Goal: Task Accomplishment & Management: Manage account settings

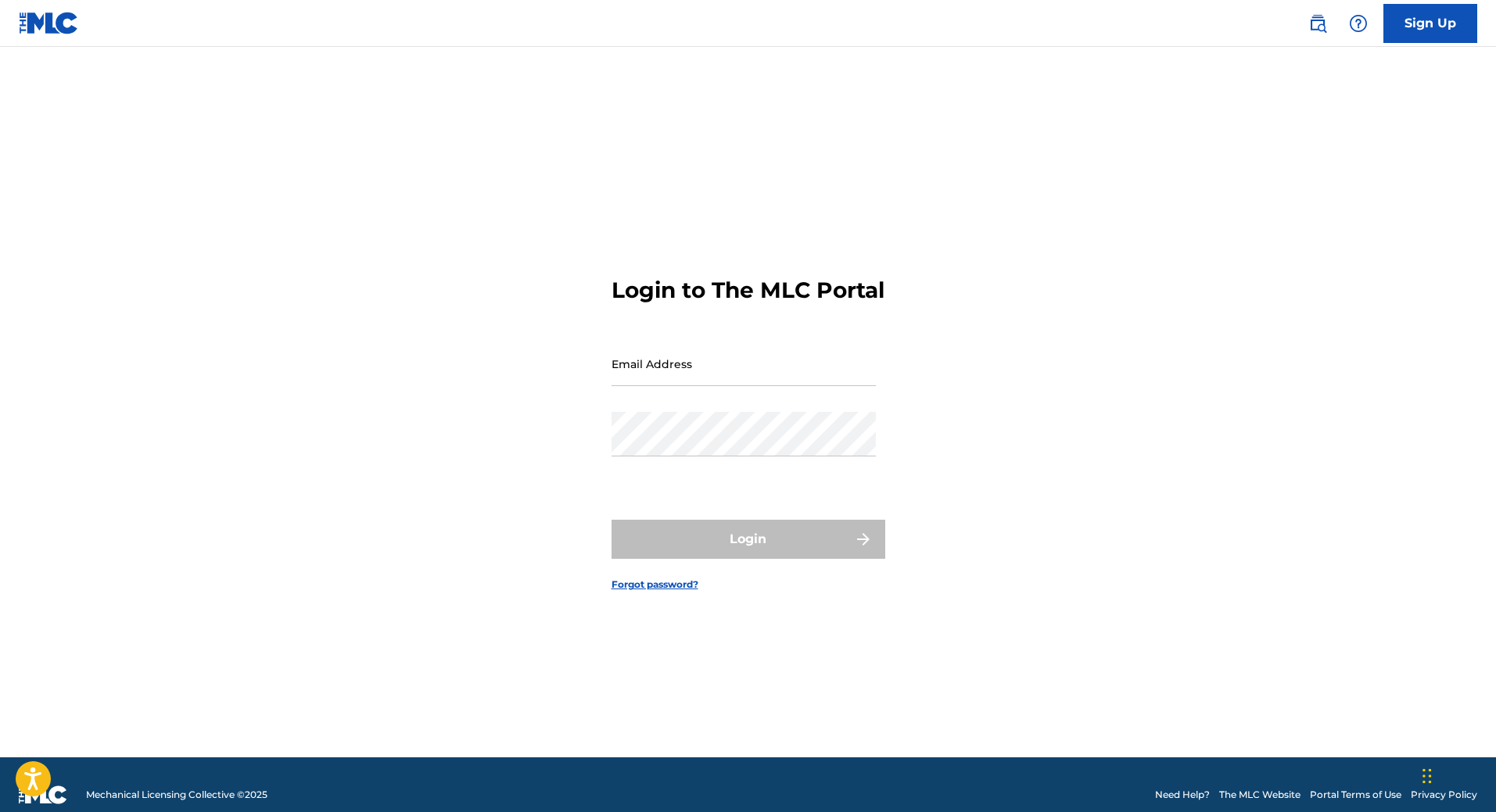
click at [724, 368] on input "Email Address" at bounding box center [743, 364] width 264 height 45
type input "[EMAIL_ADDRESS][DOMAIN_NAME]"
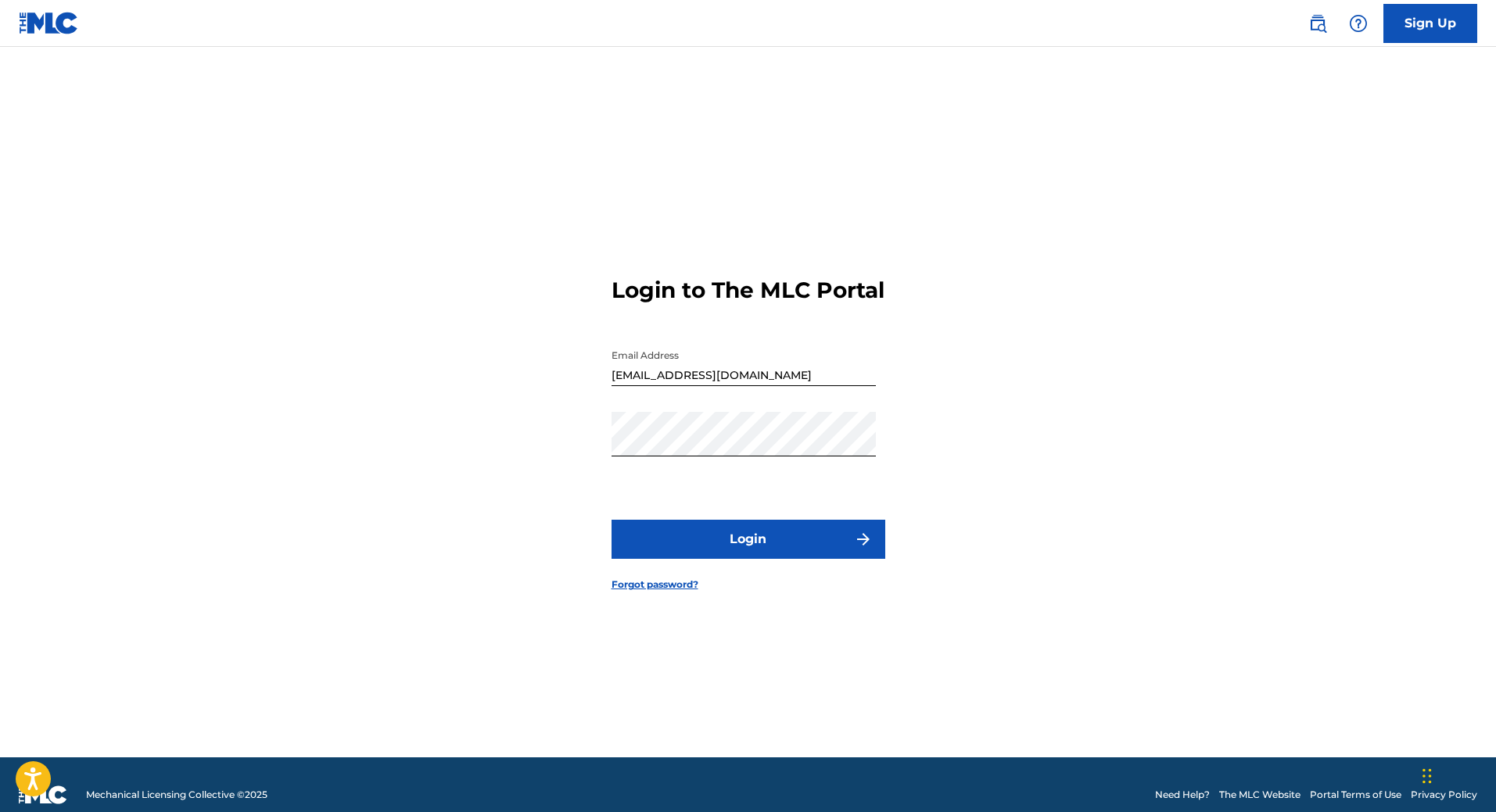
click at [736, 541] on button "Login" at bounding box center [748, 539] width 274 height 39
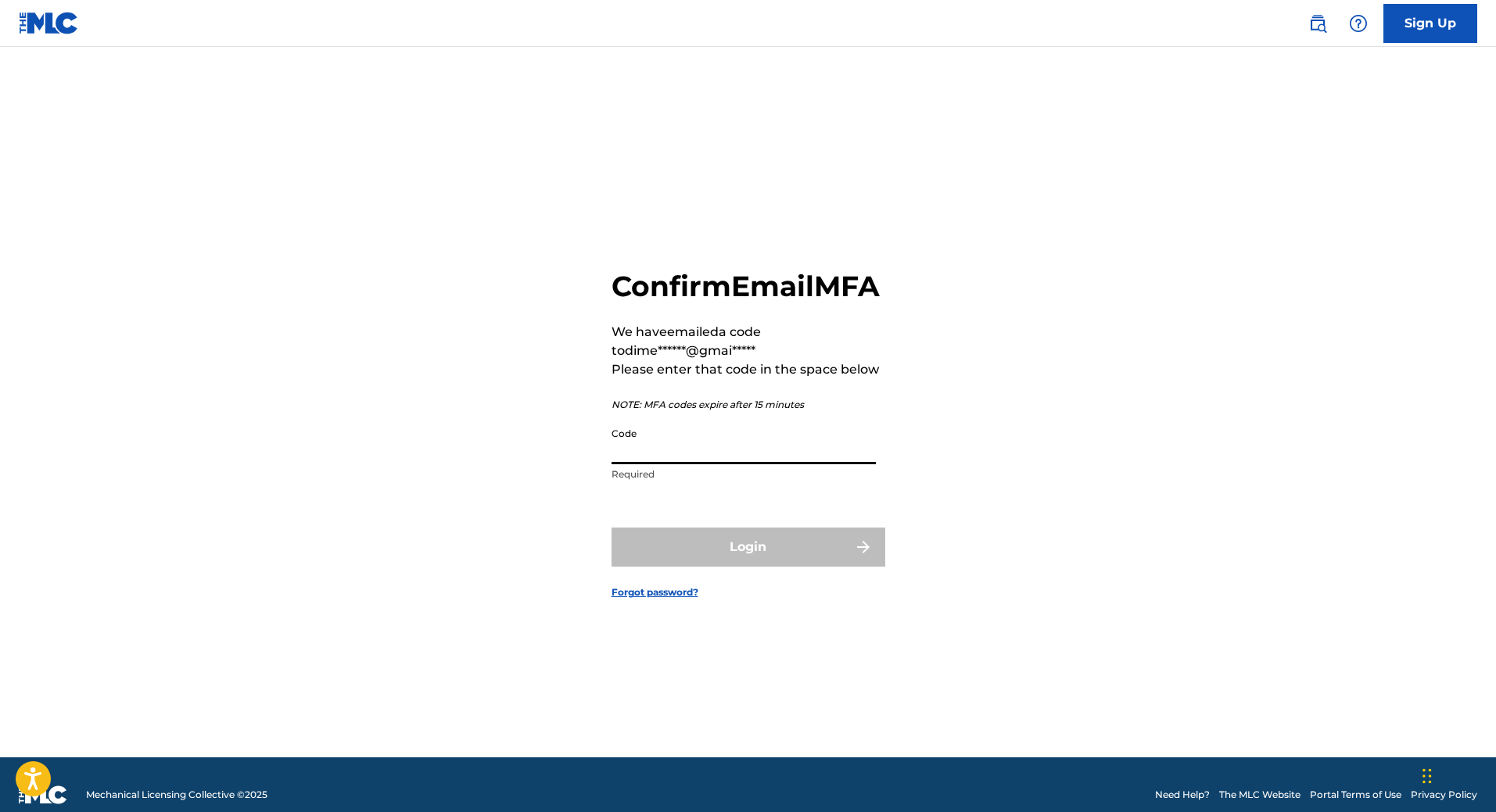
click at [652, 464] on input "Code" at bounding box center [743, 442] width 264 height 45
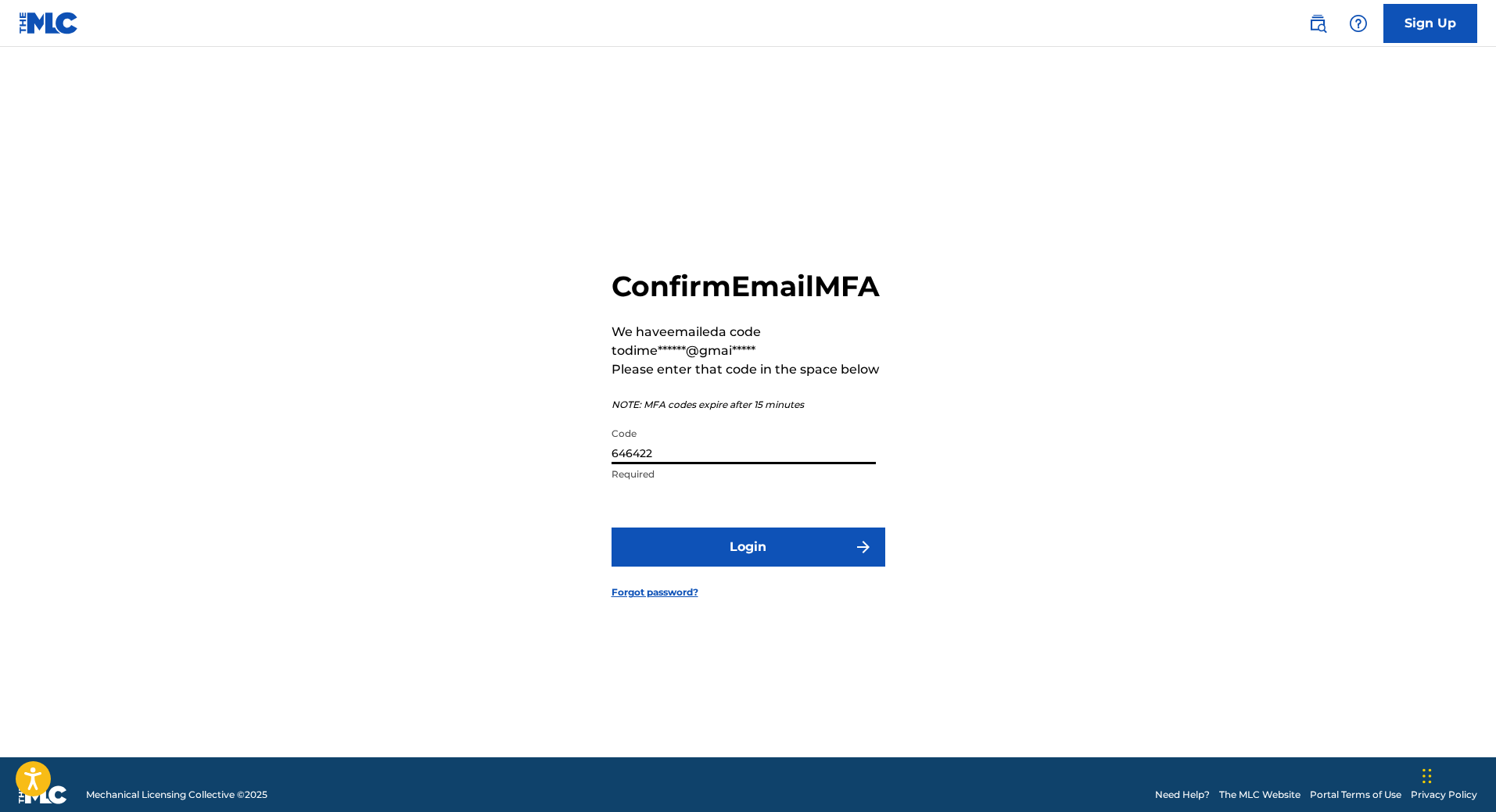
type input "646422"
click at [612, 528] on button "Login" at bounding box center [748, 547] width 274 height 39
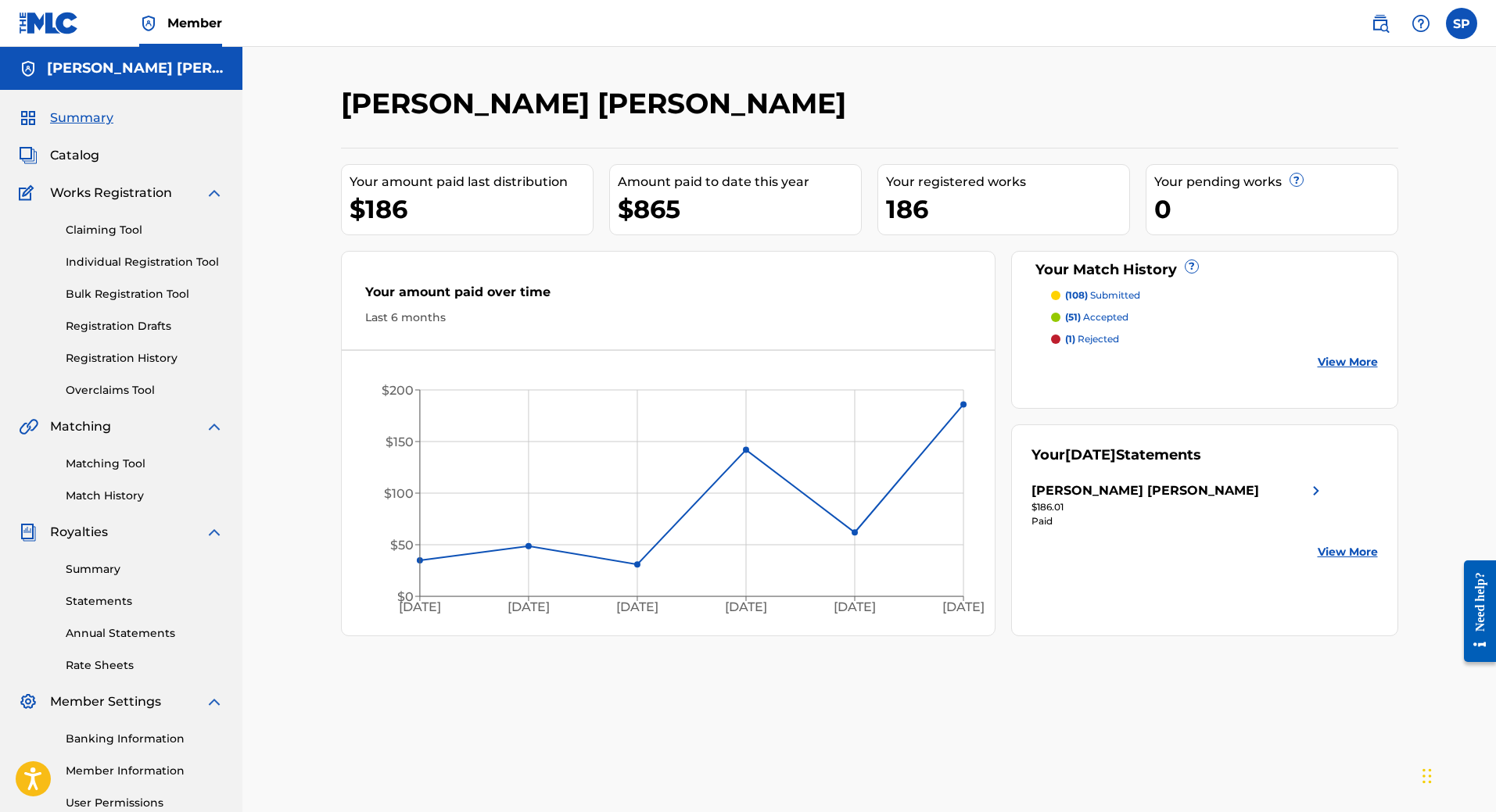
drag, startPoint x: 1093, startPoint y: 701, endPoint x: 1062, endPoint y: 712, distance: 32.9
click at [1093, 701] on div "[PERSON_NAME] [PERSON_NAME] Your amount paid last distribution $186 Amount paid…" at bounding box center [869, 490] width 1094 height 809
